Goal: Information Seeking & Learning: Check status

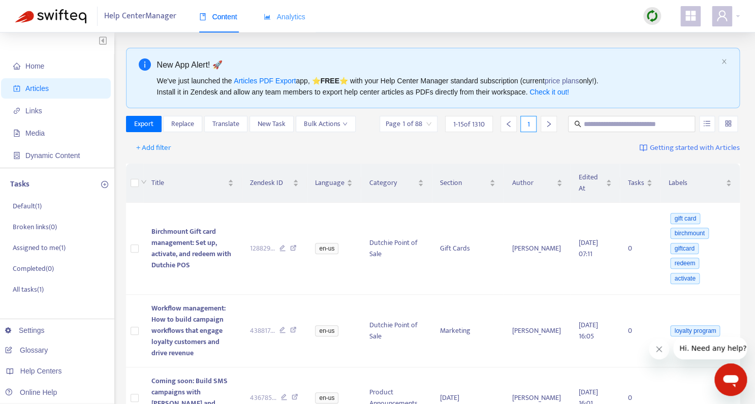
click at [286, 24] on div "Analytics" at bounding box center [285, 17] width 42 height 31
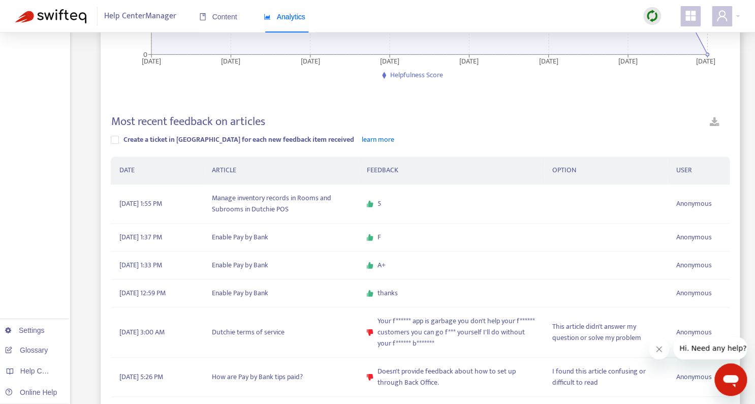
scroll to position [292, 0]
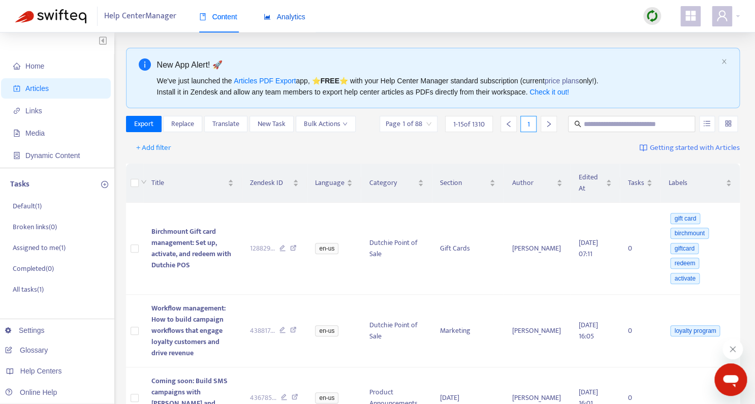
click at [272, 18] on span "Analytics" at bounding box center [285, 17] width 42 height 8
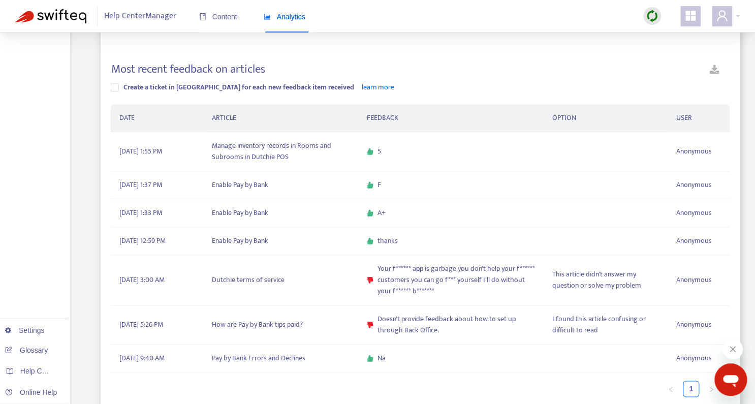
scroll to position [278, 0]
click at [738, 18] on div at bounding box center [726, 16] width 28 height 20
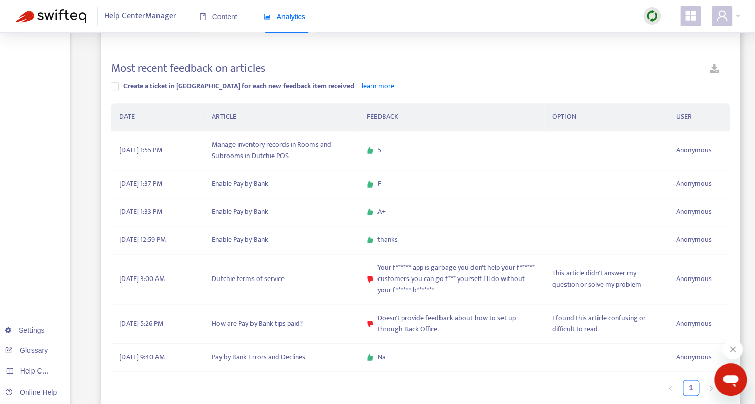
click at [653, 20] on img at bounding box center [652, 16] width 13 height 13
click at [666, 35] on link "Quick Sync" at bounding box center [673, 38] width 43 height 12
